Goal: Book appointment/travel/reservation

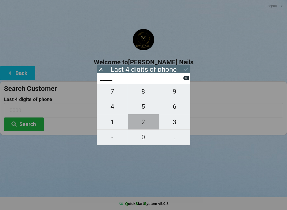
click at [148, 123] on span "2" at bounding box center [143, 121] width 31 height 11
type input "2___"
click at [147, 92] on span "8" at bounding box center [143, 91] width 31 height 11
type input "28__"
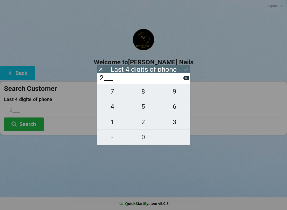
type input "28__"
click at [112, 124] on span "1" at bounding box center [112, 121] width 31 height 11
type input "281_"
click at [175, 110] on span "6" at bounding box center [174, 106] width 31 height 11
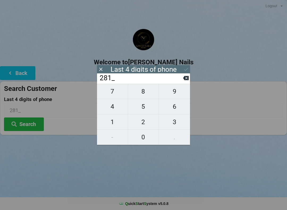
type input "2816"
click at [173, 123] on div "7 8 9 4 5 6 1 2 3 - 0 ." at bounding box center [143, 114] width 93 height 61
click at [175, 108] on div "7 8 9 4 5 6 1 2 3 - 0 ." at bounding box center [143, 114] width 93 height 61
click at [187, 81] on icon at bounding box center [186, 78] width 6 height 6
click at [188, 77] on icon at bounding box center [186, 78] width 6 height 6
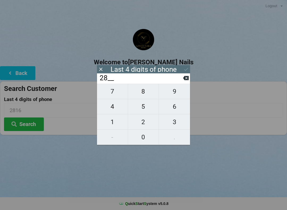
click at [187, 79] on icon at bounding box center [186, 78] width 6 height 4
click at [187, 80] on icon at bounding box center [186, 78] width 6 height 4
type input "____"
click at [179, 107] on span "6" at bounding box center [174, 106] width 31 height 11
type input "6___"
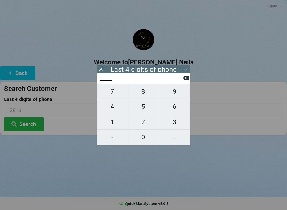
type input "6___"
click at [145, 110] on span "5" at bounding box center [143, 106] width 31 height 11
type input "65__"
click at [141, 109] on span "5" at bounding box center [143, 106] width 31 height 11
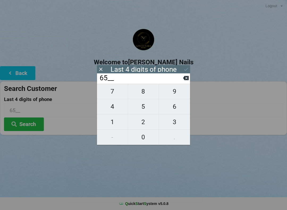
type input "655_"
click at [115, 106] on span "4" at bounding box center [112, 106] width 31 height 11
type input "6554"
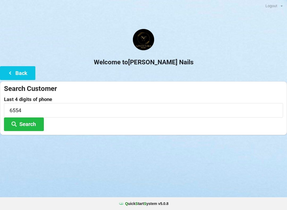
click at [183, 61] on h2 "Welcome to [PERSON_NAME] Nails" at bounding box center [143, 62] width 287 height 8
click at [25, 124] on button "Search" at bounding box center [24, 124] width 40 height 14
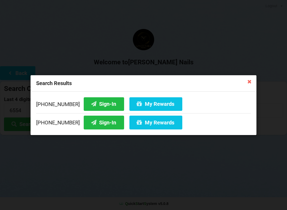
click at [135, 106] on button "My Rewards" at bounding box center [155, 104] width 53 height 14
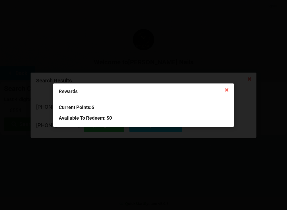
click at [224, 85] on icon at bounding box center [226, 89] width 8 height 8
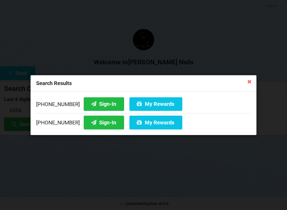
click at [90, 104] on icon at bounding box center [93, 103] width 6 height 5
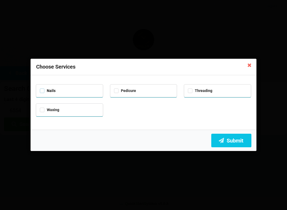
click at [47, 90] on label "Nails" at bounding box center [48, 90] width 16 height 5
checkbox input "true"
click at [121, 88] on label "Pedicure" at bounding box center [125, 90] width 22 height 5
checkbox input "true"
click at [47, 109] on label "Waxing" at bounding box center [49, 109] width 19 height 5
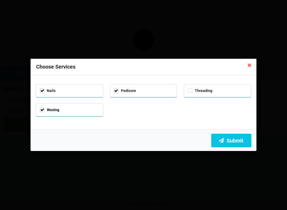
checkbox input "true"
click at [223, 138] on icon at bounding box center [221, 140] width 6 height 5
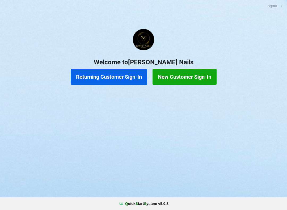
click at [113, 80] on button "Returning Customer Sign-In" at bounding box center [109, 77] width 76 height 16
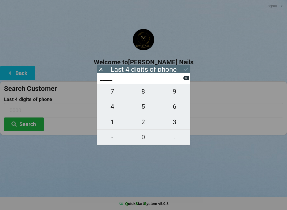
click at [112, 125] on span "1" at bounding box center [112, 121] width 31 height 11
type input "1___"
click at [176, 96] on span "9" at bounding box center [174, 91] width 31 height 11
type input "19__"
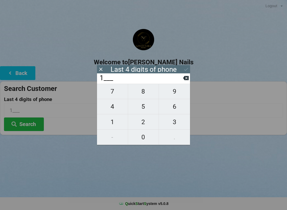
type input "19__"
click at [117, 97] on span "7" at bounding box center [112, 91] width 31 height 11
type input "197_"
click at [145, 116] on button "2" at bounding box center [143, 121] width 31 height 15
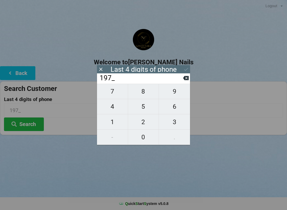
type input "1972"
click at [180, 82] on input "1972" at bounding box center [141, 78] width 84 height 8
click at [186, 81] on button at bounding box center [186, 77] width 6 height 7
click at [149, 110] on span "5" at bounding box center [143, 106] width 31 height 11
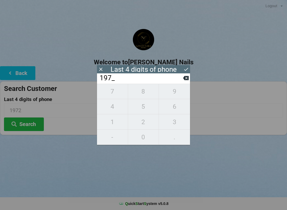
type input "1975"
click at [185, 72] on icon at bounding box center [186, 69] width 6 height 6
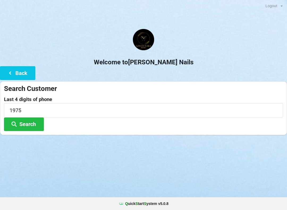
click at [40, 123] on button "Search" at bounding box center [24, 124] width 40 height 14
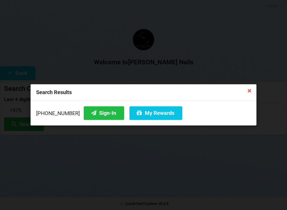
click at [97, 118] on button "Sign-In" at bounding box center [104, 113] width 40 height 14
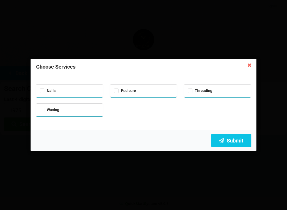
click at [89, 89] on div "Nails" at bounding box center [69, 90] width 59 height 6
checkbox input "true"
click at [239, 133] on button "Submit" at bounding box center [231, 140] width 40 height 14
